Goal: Contribute content

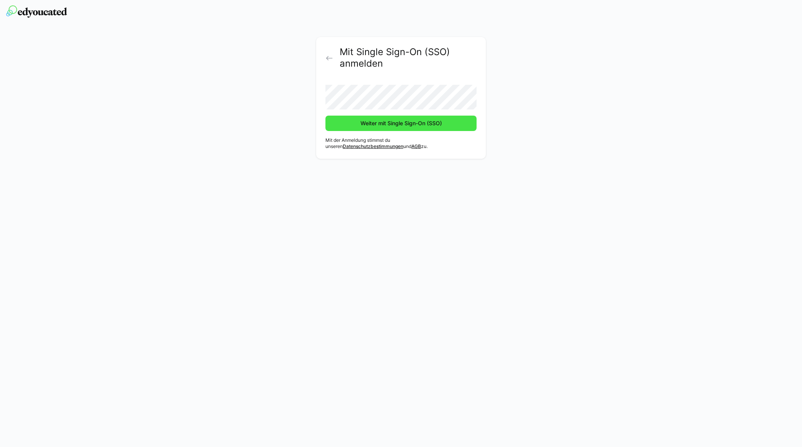
click at [367, 125] on span "Weiter mit Single Sign-On (SSO)" at bounding box center [401, 123] width 84 height 8
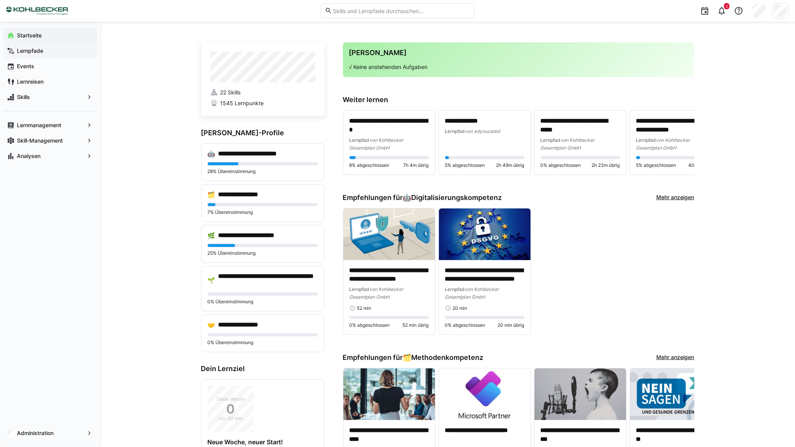
click at [0, 0] on app-navigation-label "Lernpfade" at bounding box center [0, 0] width 0 height 0
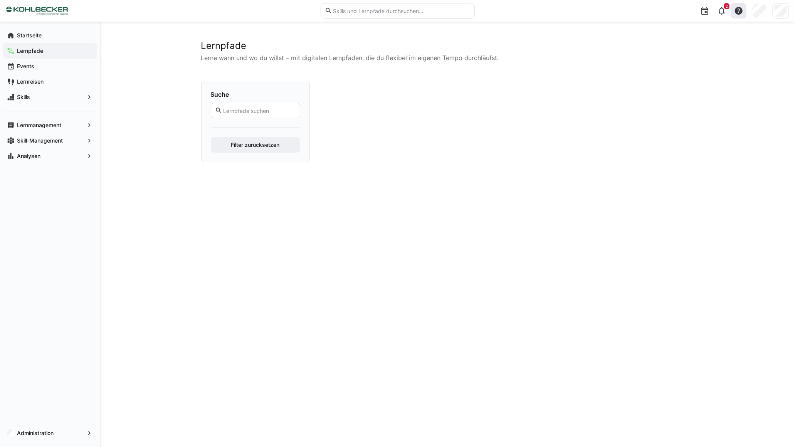
click at [739, 10] on eds-icon at bounding box center [738, 10] width 9 height 9
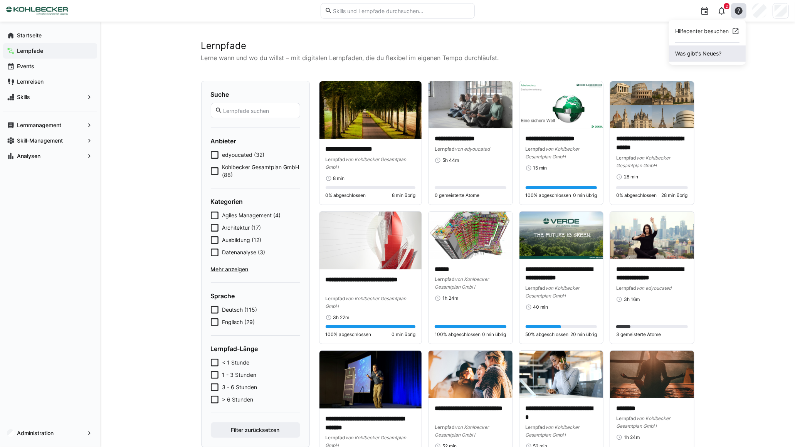
click at [693, 49] on span "Was gibt's Neues?" at bounding box center [707, 53] width 77 height 16
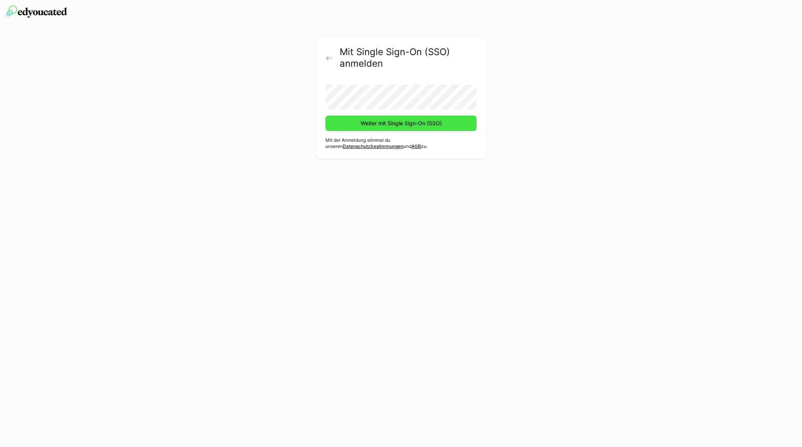
click at [388, 130] on span "Weiter mit Single Sign-On (SSO)" at bounding box center [400, 123] width 151 height 15
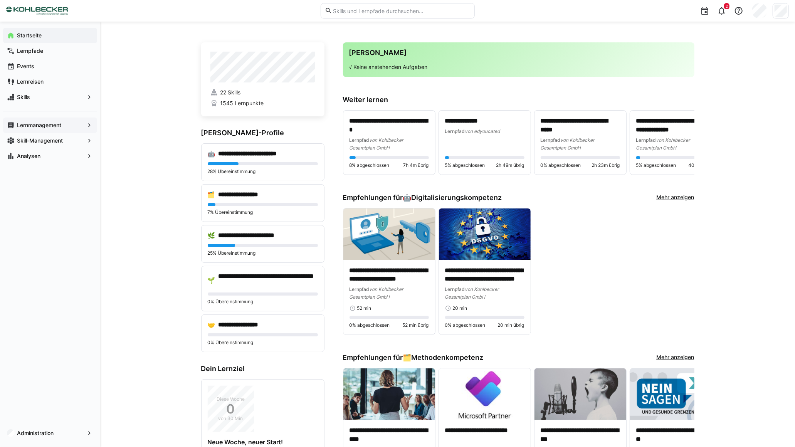
click at [0, 0] on app-navigation-label "Lernmanagement" at bounding box center [0, 0] width 0 height 0
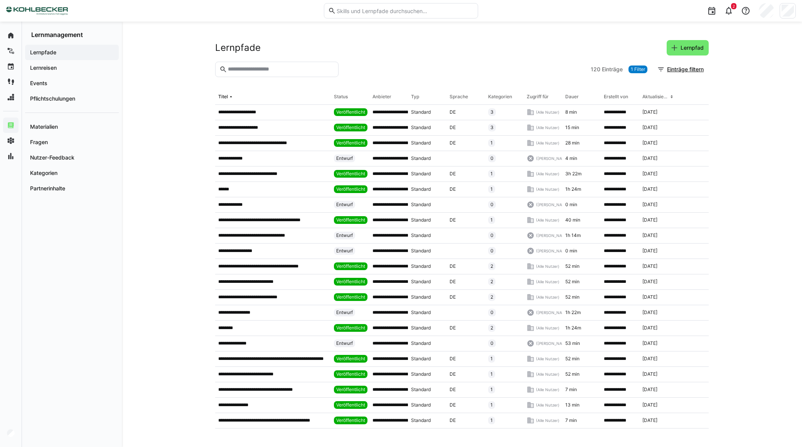
click at [257, 66] on input "text" at bounding box center [280, 69] width 107 height 7
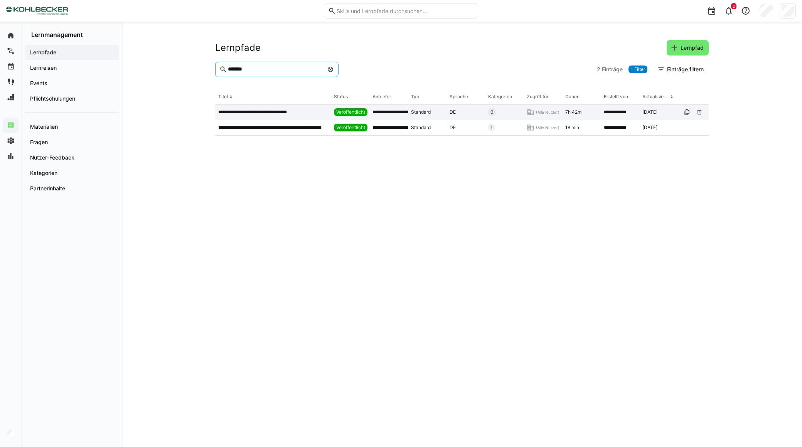
type input "*******"
click at [295, 113] on p "**********" at bounding box center [262, 112] width 88 height 6
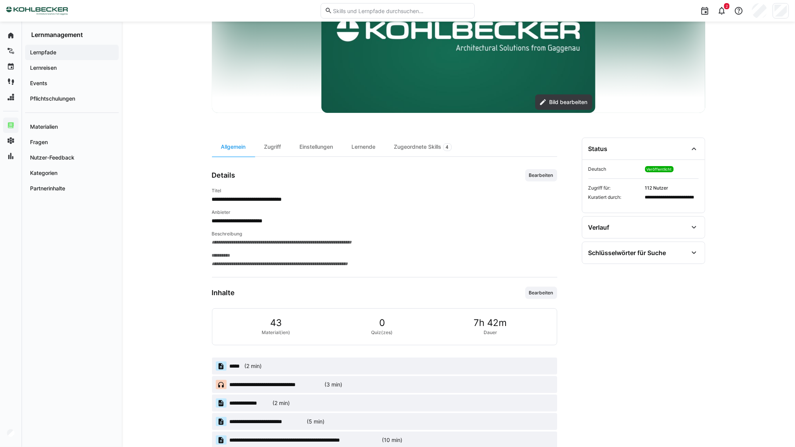
scroll to position [214, 0]
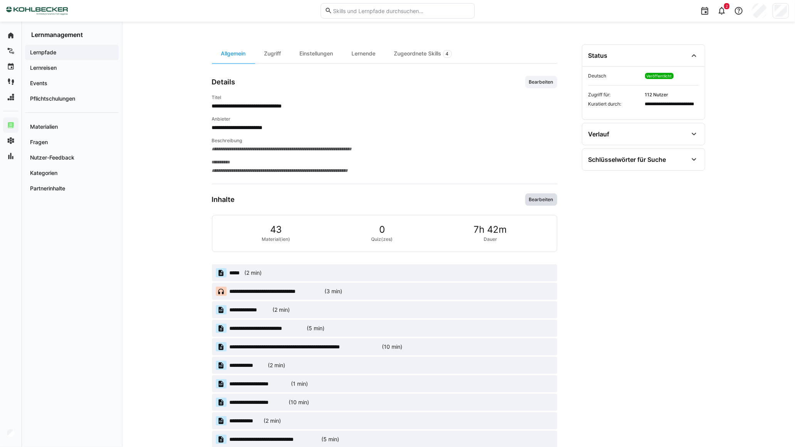
click at [535, 201] on span "Bearbeiten" at bounding box center [541, 200] width 26 height 6
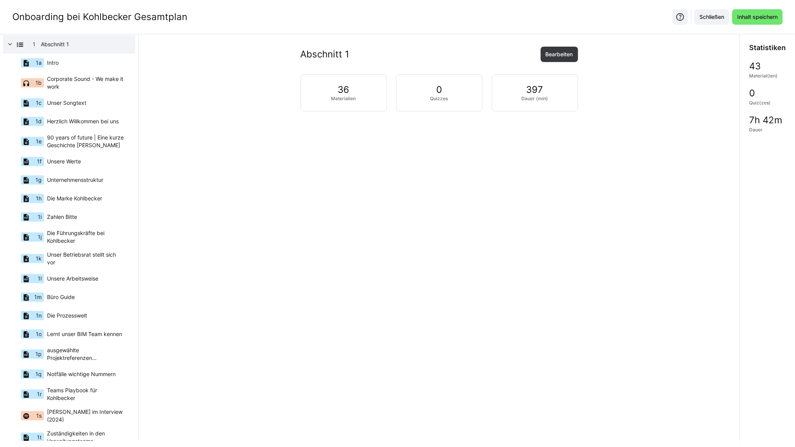
scroll to position [28, 0]
click at [97, 60] on div "1a Intro" at bounding box center [65, 62] width 120 height 19
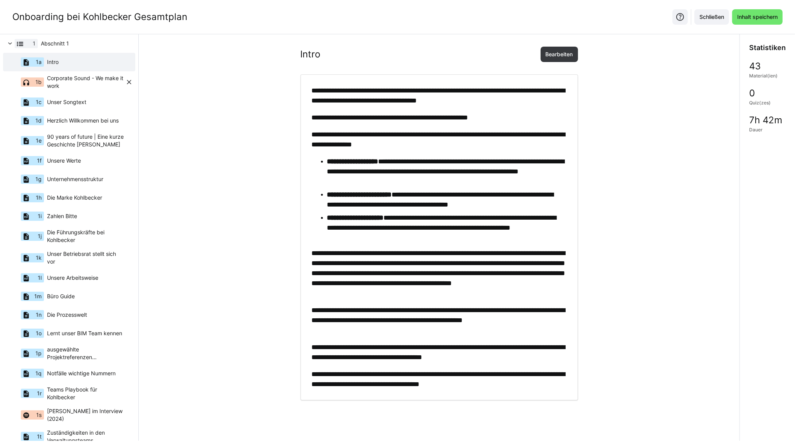
click at [82, 81] on span "Corporate Sound - We make it work" at bounding box center [86, 81] width 78 height 15
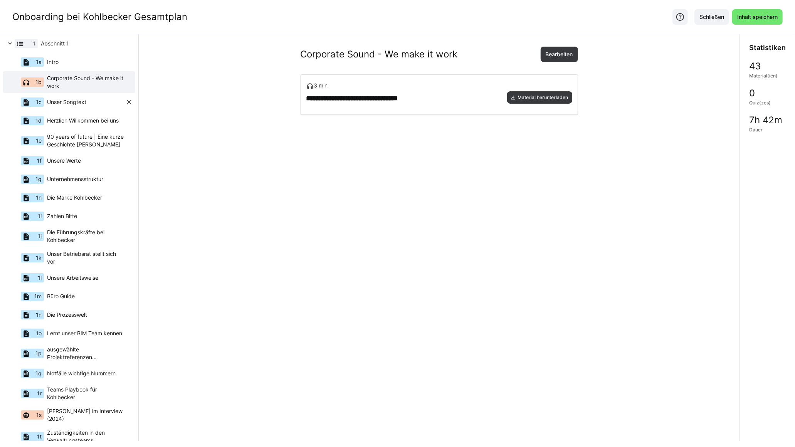
click at [77, 102] on span "Unser Songtext" at bounding box center [66, 102] width 39 height 8
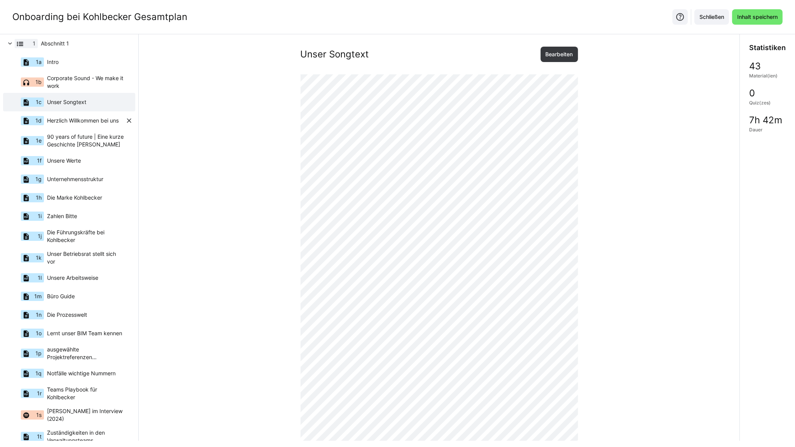
click at [79, 118] on span "Herzlich Willkommen bei uns" at bounding box center [83, 121] width 72 height 8
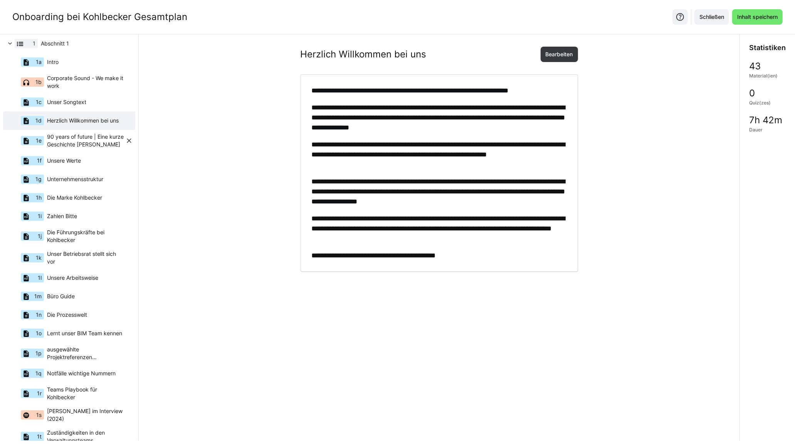
click at [76, 143] on span "90 years of future | Eine kurze Geschichte [PERSON_NAME]" at bounding box center [86, 140] width 78 height 15
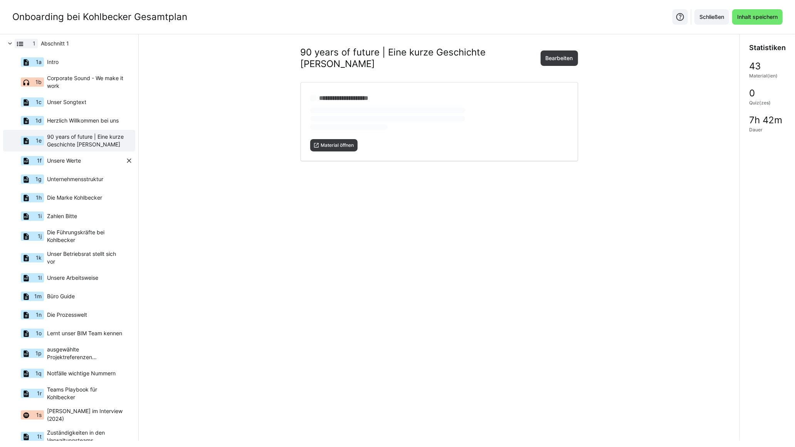
click at [75, 164] on span "Unsere Werte" at bounding box center [64, 161] width 34 height 8
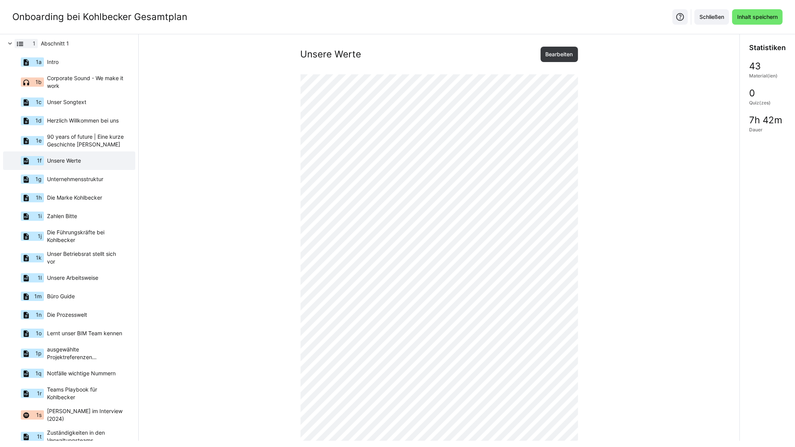
scroll to position [142, 0]
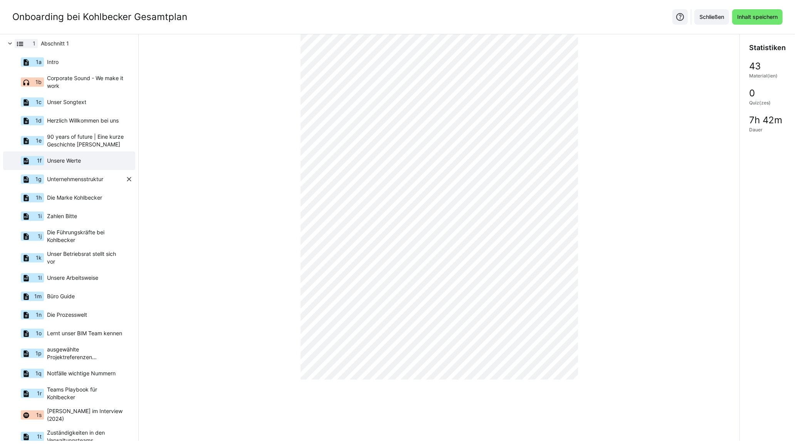
click at [79, 180] on span "Unternehmensstruktur" at bounding box center [75, 179] width 56 height 8
click at [83, 160] on div "1f Unsere Werte" at bounding box center [65, 160] width 120 height 19
click at [67, 171] on eds-icon at bounding box center [69, 170] width 6 height 6
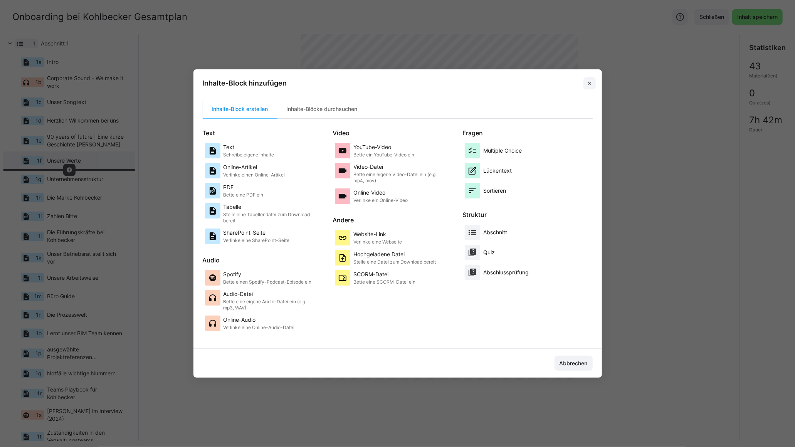
click at [592, 84] on eds-icon at bounding box center [590, 83] width 6 height 6
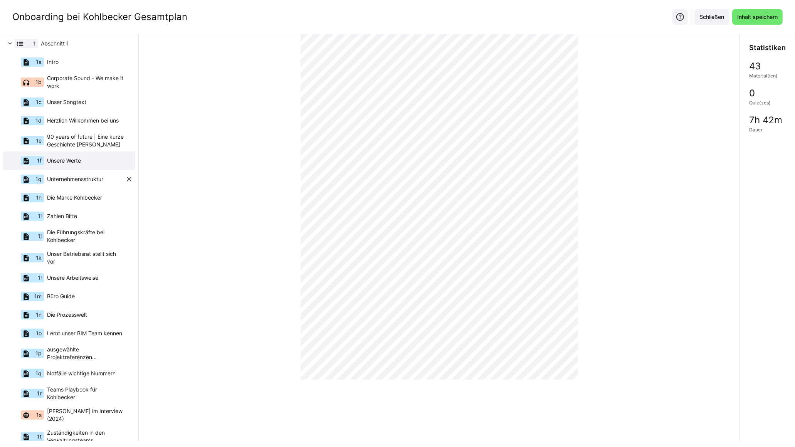
click at [76, 177] on span "Unternehmensstruktur" at bounding box center [75, 179] width 56 height 8
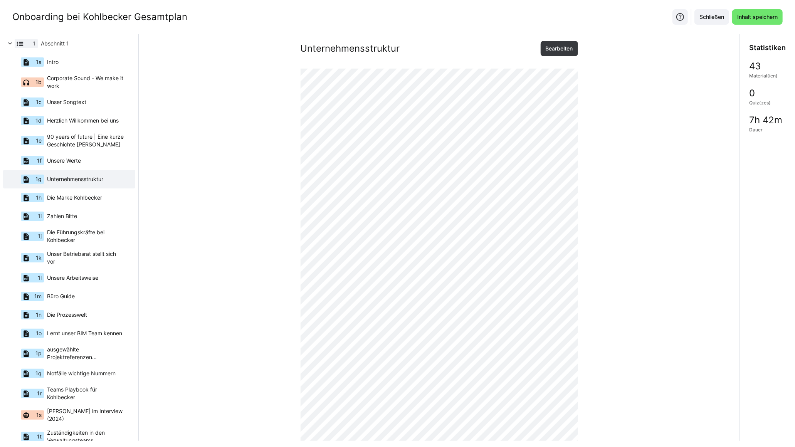
scroll to position [0, 0]
click at [84, 217] on div "1i Zahlen Bitte" at bounding box center [65, 216] width 120 height 19
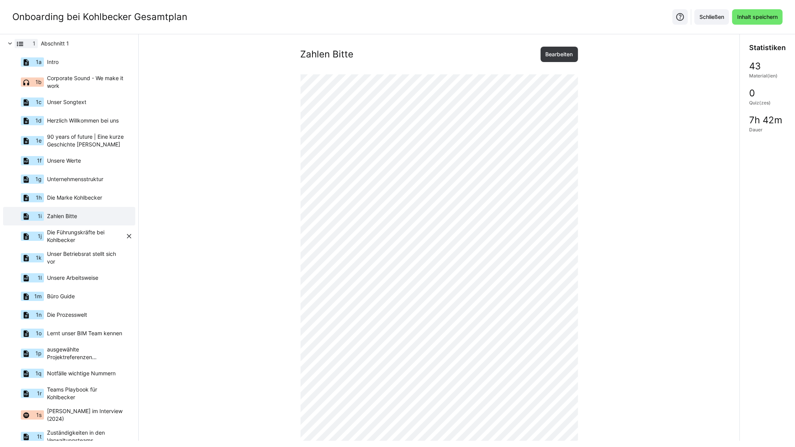
click at [79, 236] on span "Die Führungskräfte bei Kohlbecker" at bounding box center [86, 236] width 78 height 15
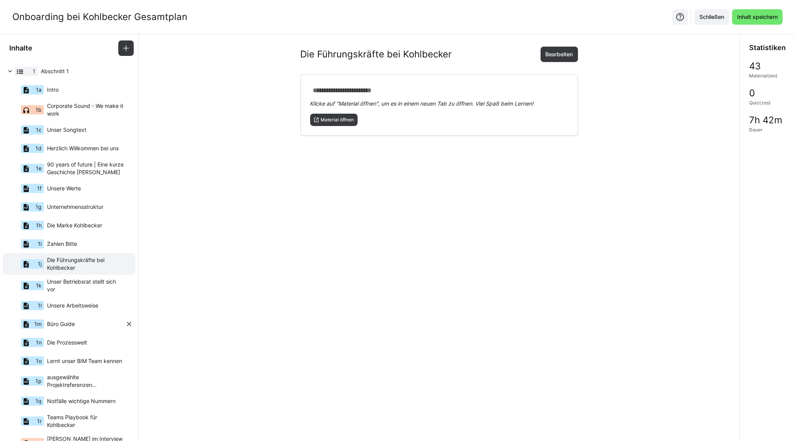
click at [75, 321] on div "1m Büro Guide" at bounding box center [65, 324] width 120 height 19
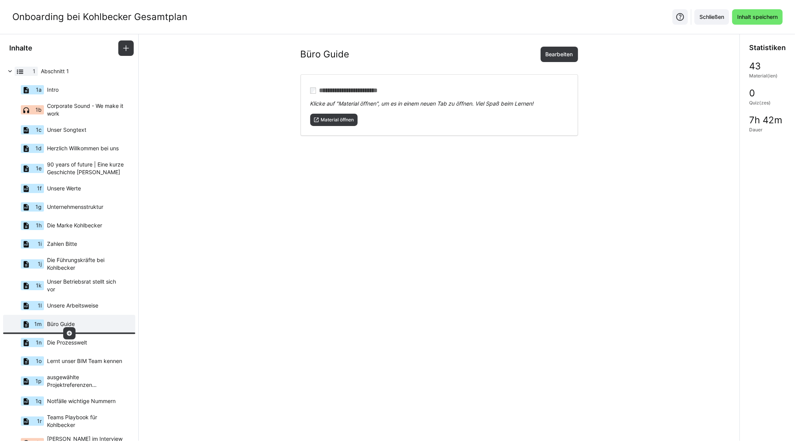
click at [69, 335] on eds-icon at bounding box center [69, 333] width 6 height 6
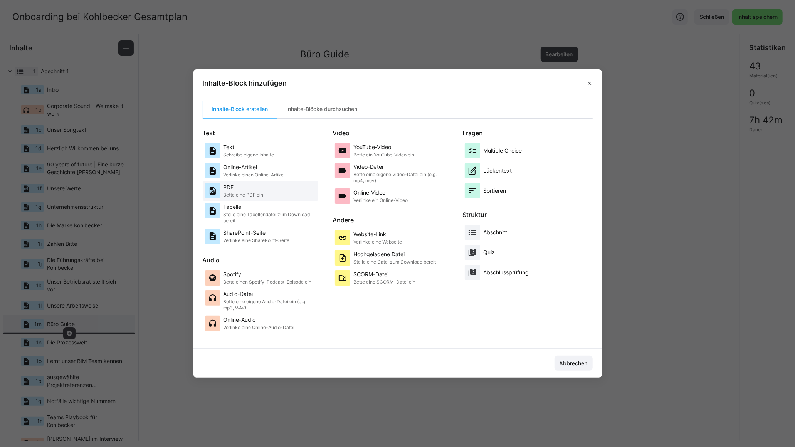
click at [259, 188] on p "PDF" at bounding box center [244, 187] width 40 height 8
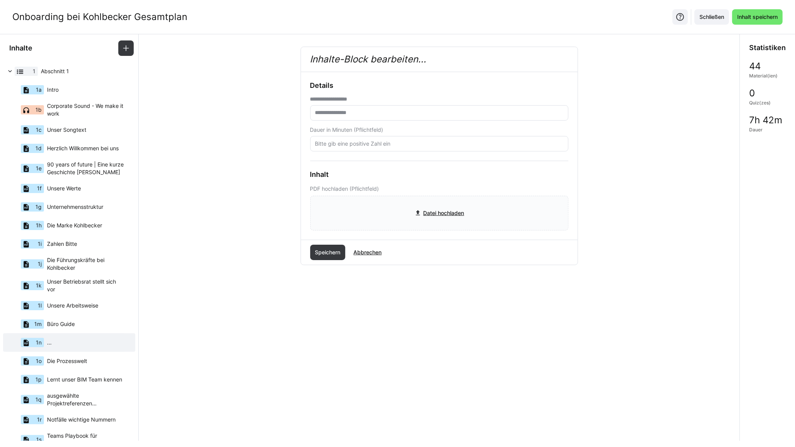
click at [364, 113] on input "text" at bounding box center [440, 112] width 250 height 7
type input "**********"
type input "1"
click at [438, 209] on input "file" at bounding box center [439, 213] width 257 height 34
click at [334, 236] on span "Speichern" at bounding box center [328, 234] width 28 height 8
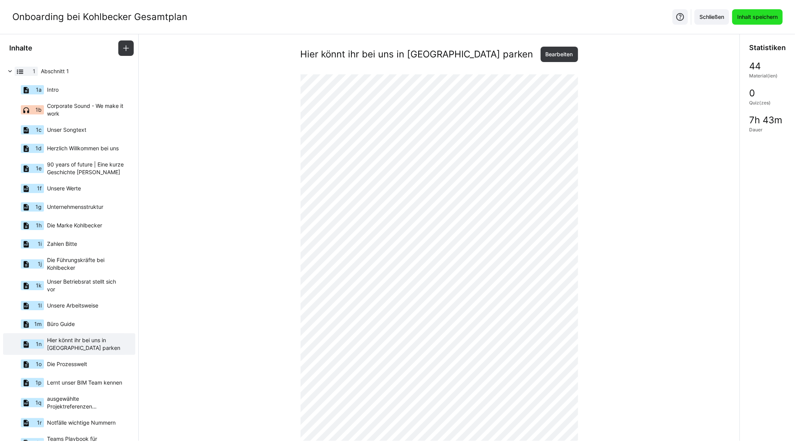
click at [747, 19] on span "Inhalt speichern" at bounding box center [757, 17] width 43 height 8
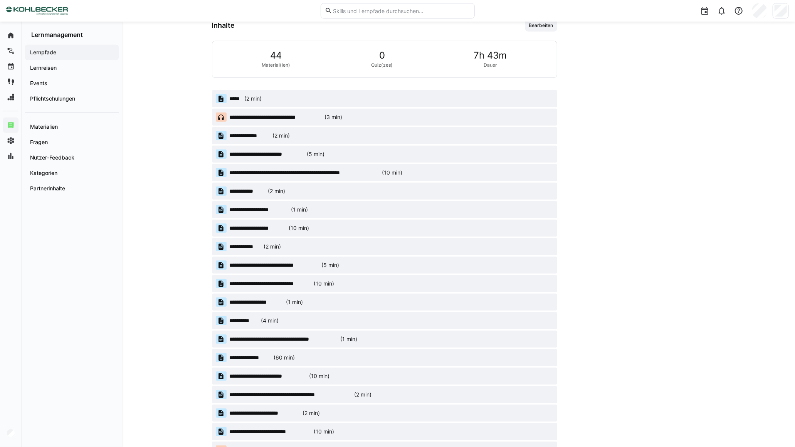
scroll to position [134, 0]
